Goal: Information Seeking & Learning: Learn about a topic

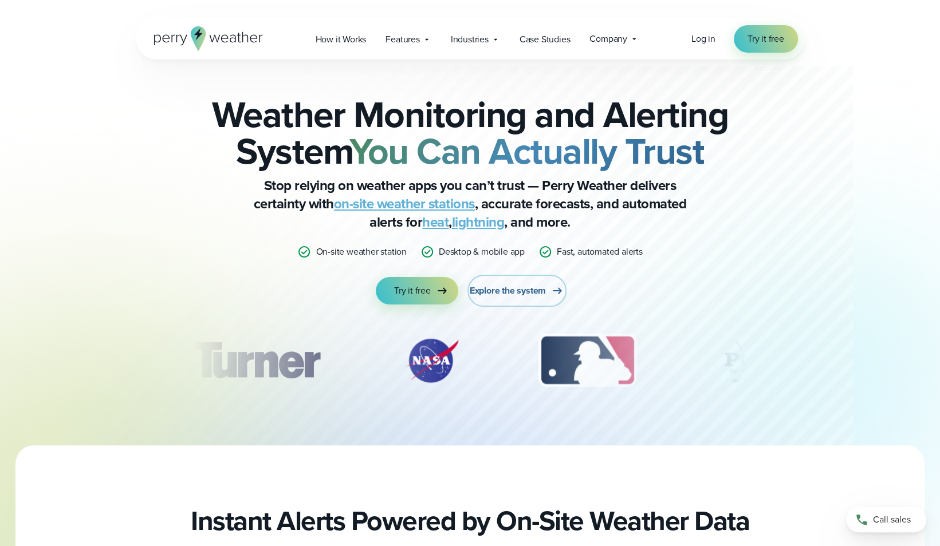
click at [540, 289] on span "Explore the system" at bounding box center [507, 291] width 76 height 14
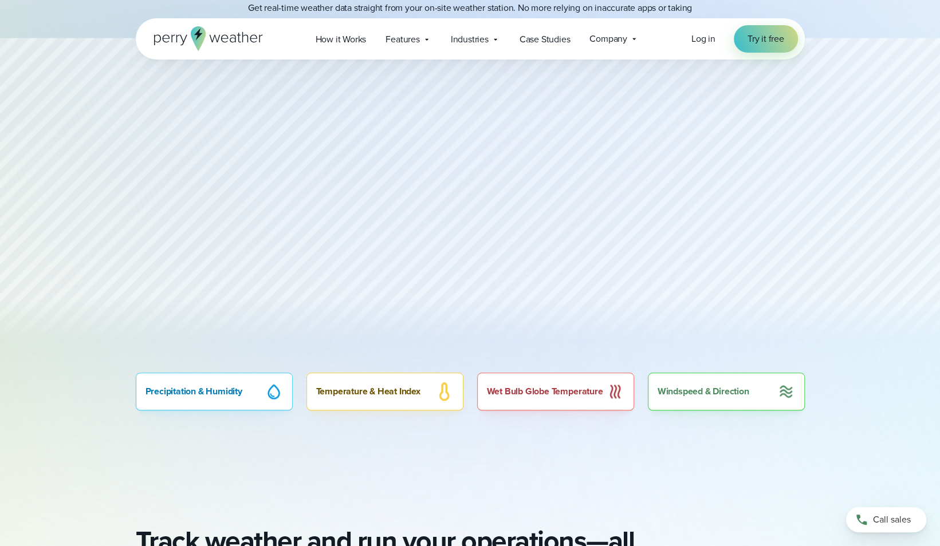
scroll to position [515, 0]
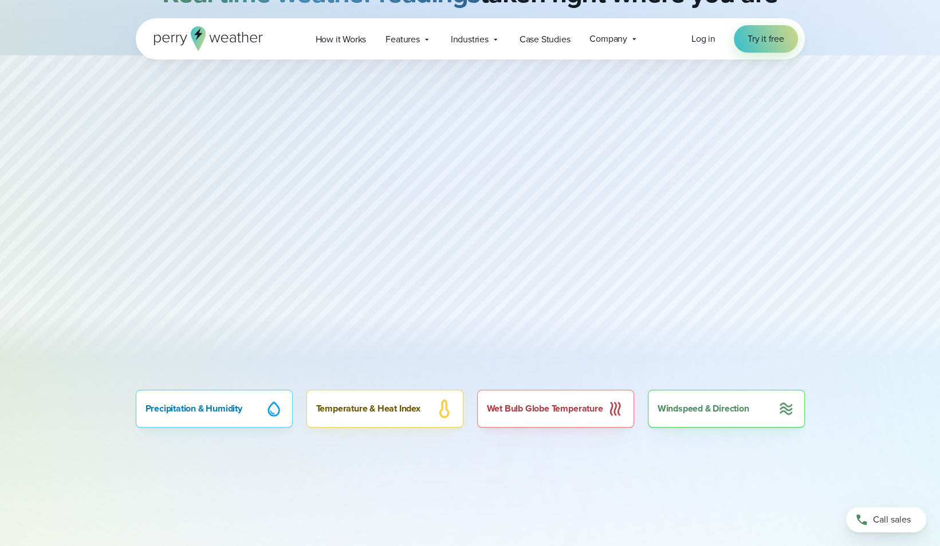
click at [235, 405] on div "Precipitation & Humidity" at bounding box center [214, 409] width 157 height 38
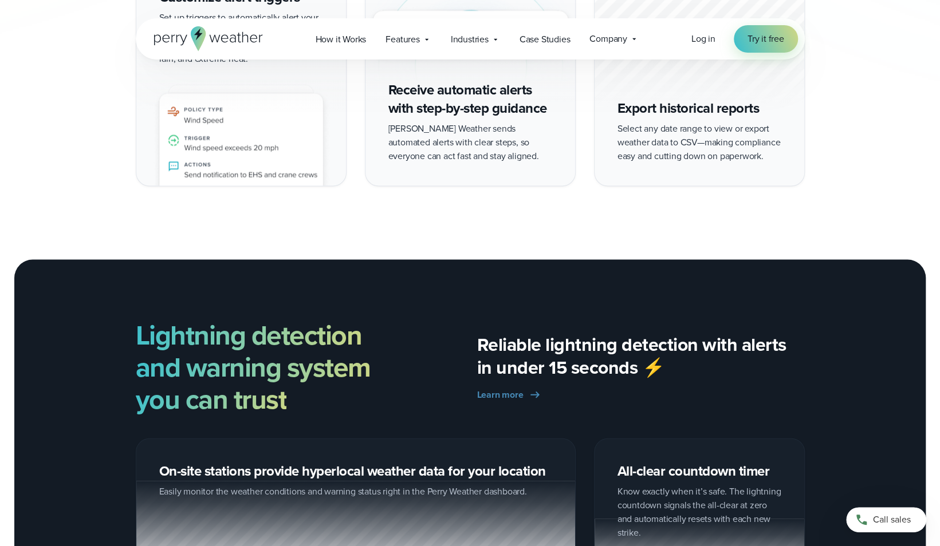
scroll to position [1489, 0]
